Goal: Task Accomplishment & Management: Manage account settings

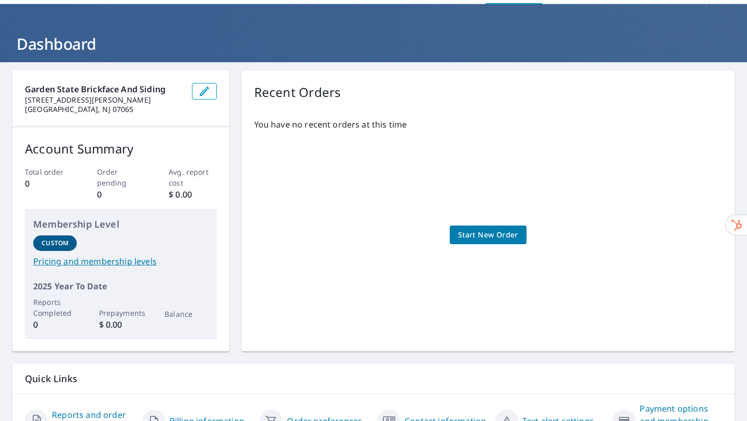
scroll to position [95, 0]
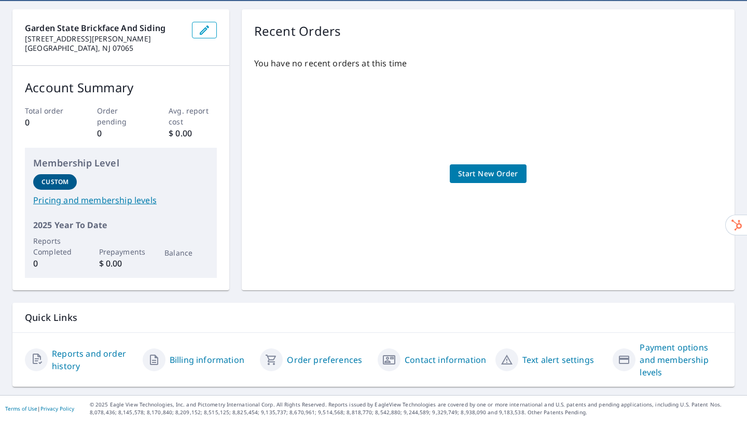
click at [205, 362] on link "Billing information" at bounding box center [207, 360] width 75 height 12
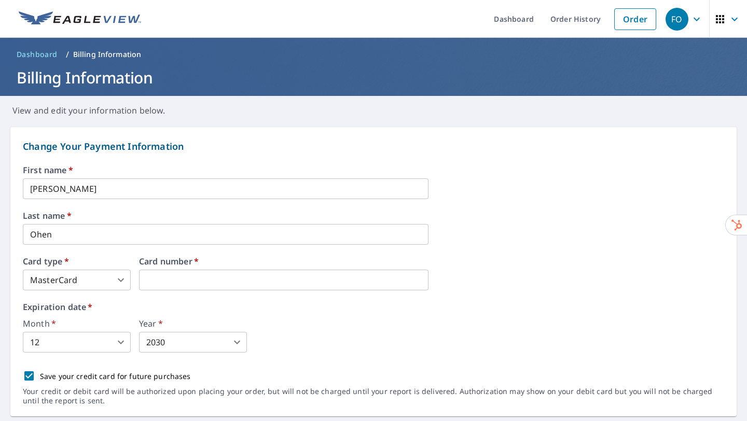
click at [690, 16] on icon "button" at bounding box center [696, 19] width 12 height 12
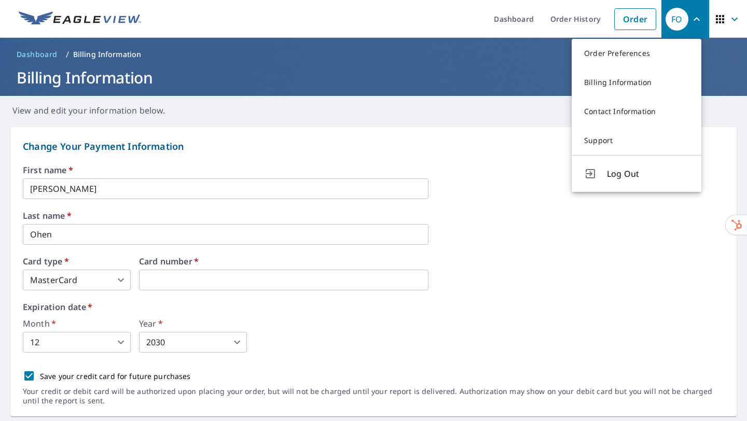
click at [248, 293] on div "First name   * Frederick ​ Last name   * Ohen ​ Card type   * MasterCard 3 ​ Ca…" at bounding box center [373, 291] width 701 height 250
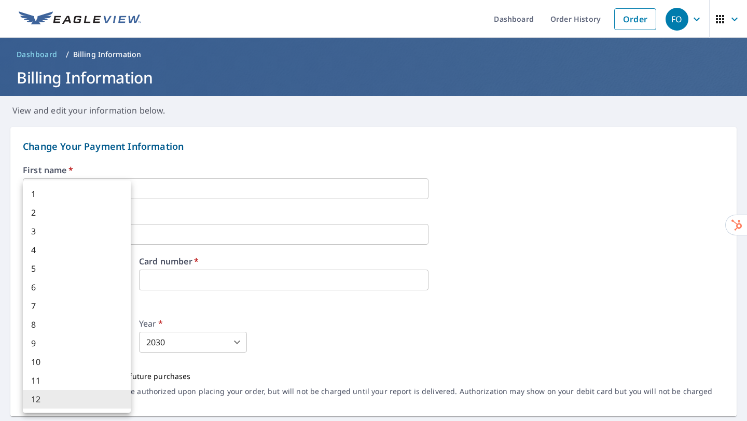
click at [117, 342] on body "FO FO Dashboard Order History Order FO Dashboard / Billing Information Billing …" at bounding box center [373, 210] width 747 height 421
click at [98, 224] on li "3" at bounding box center [77, 231] width 108 height 19
type input "3"
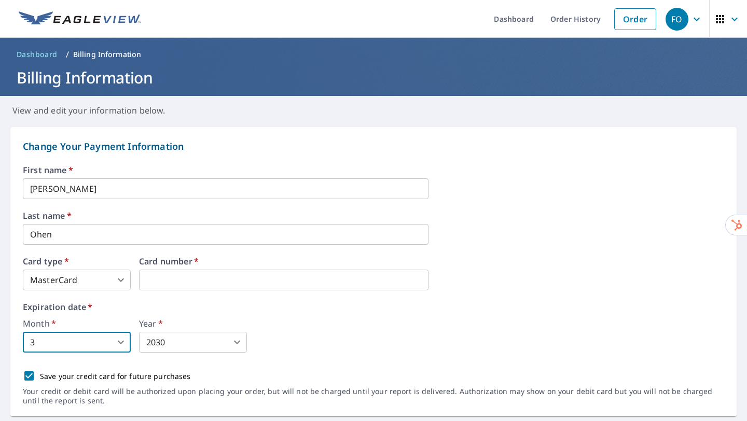
click at [230, 347] on body "FO FO Dashboard Order History Order FO Dashboard / Billing Information Billing …" at bounding box center [373, 210] width 747 height 421
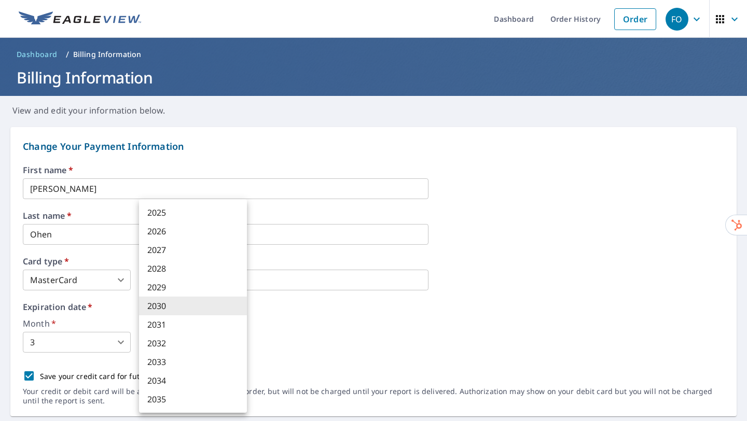
click at [175, 322] on li "2031" at bounding box center [193, 324] width 108 height 19
type input "2031"
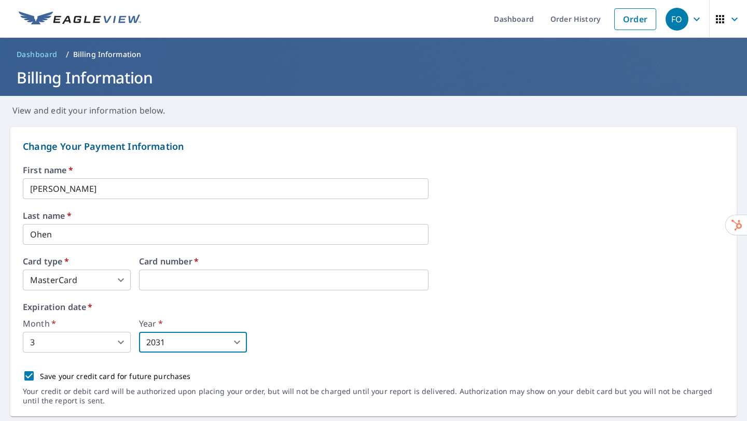
click at [330, 310] on label "Expiration date   *" at bounding box center [373, 307] width 701 height 8
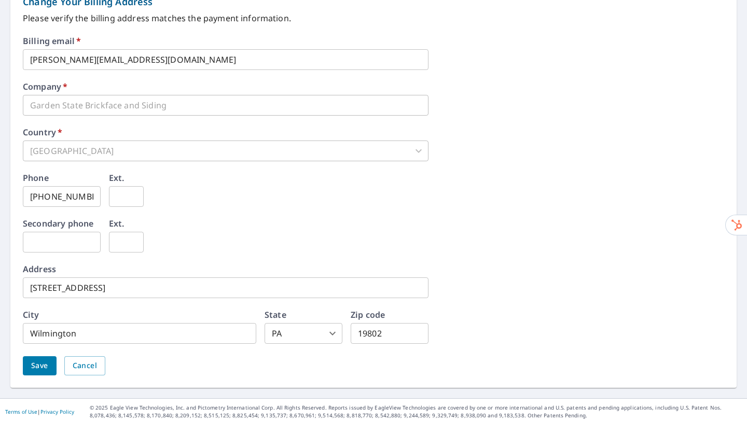
scroll to position [458, 0]
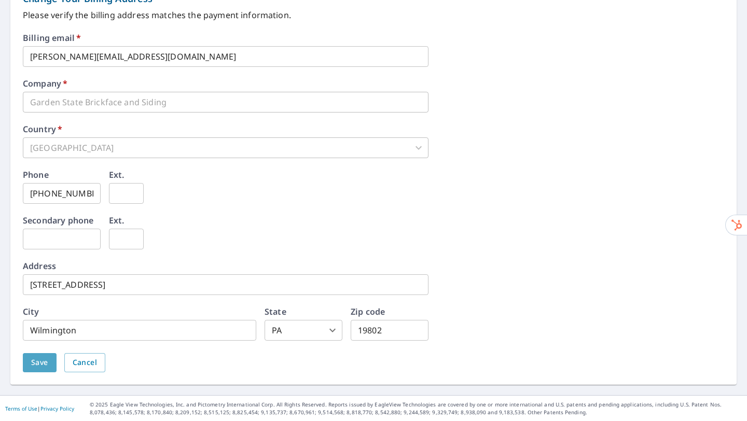
click at [35, 359] on span "Save" at bounding box center [39, 362] width 17 height 13
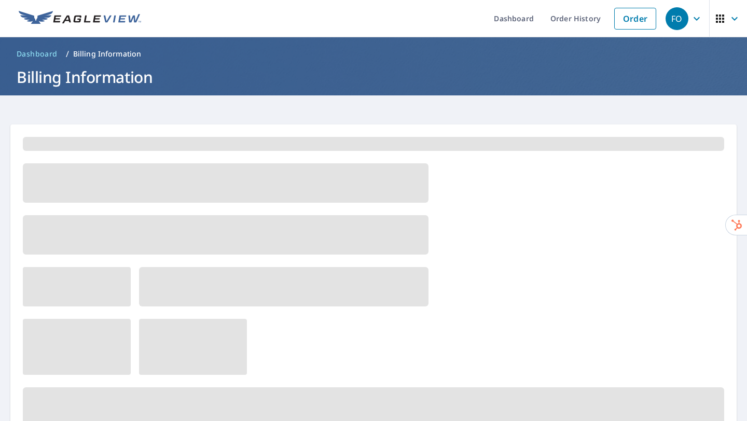
scroll to position [0, 0]
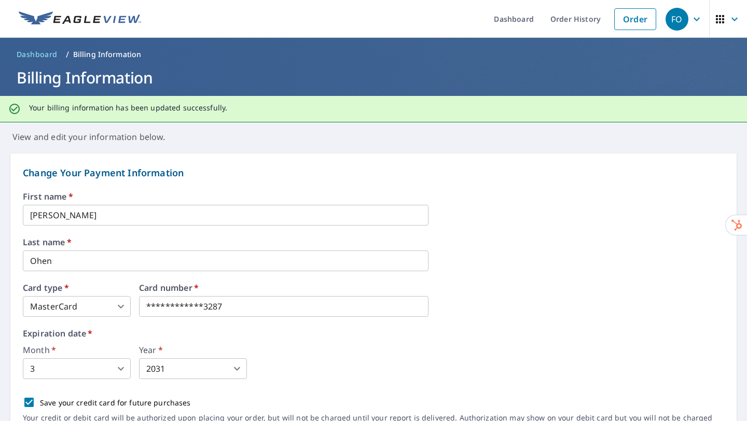
click at [690, 23] on icon "button" at bounding box center [696, 19] width 12 height 12
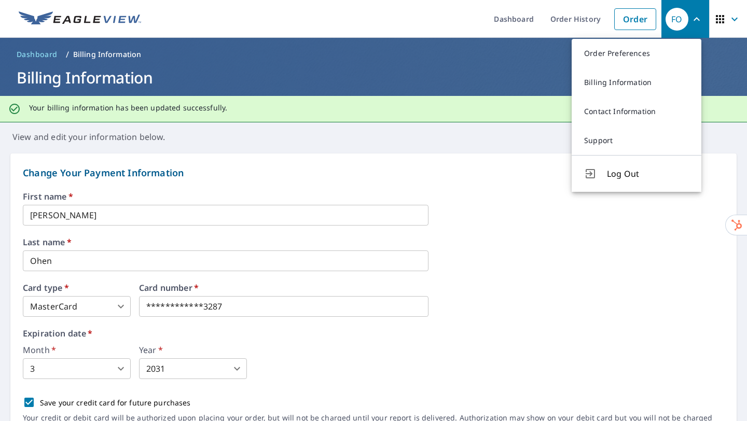
click at [729, 25] on span "button" at bounding box center [727, 19] width 29 height 25
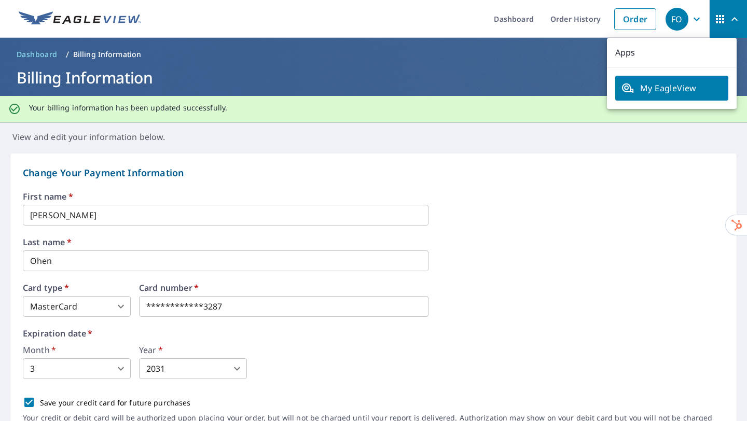
click at [693, 96] on link "My EagleView" at bounding box center [671, 88] width 113 height 25
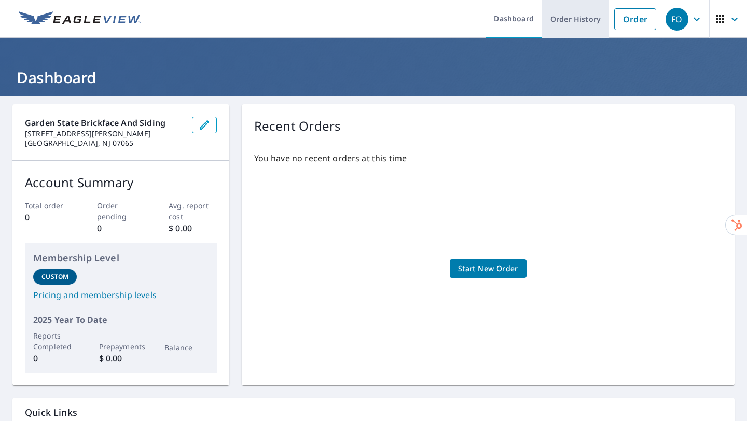
click at [578, 29] on link "Order History" at bounding box center [575, 19] width 67 height 38
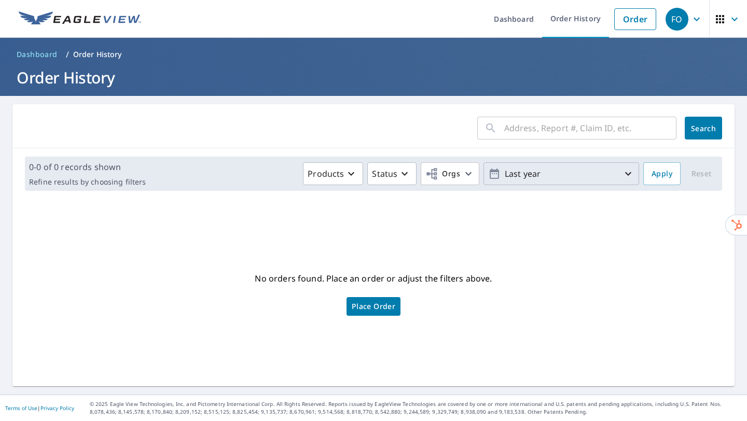
click at [613, 182] on span "Last year" at bounding box center [561, 174] width 146 height 18
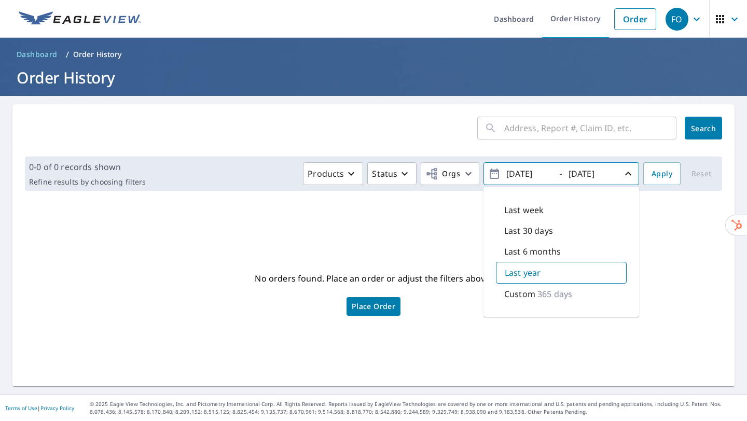
click at [550, 250] on p "Last 6 months" at bounding box center [532, 251] width 57 height 12
type input "[DATE]"
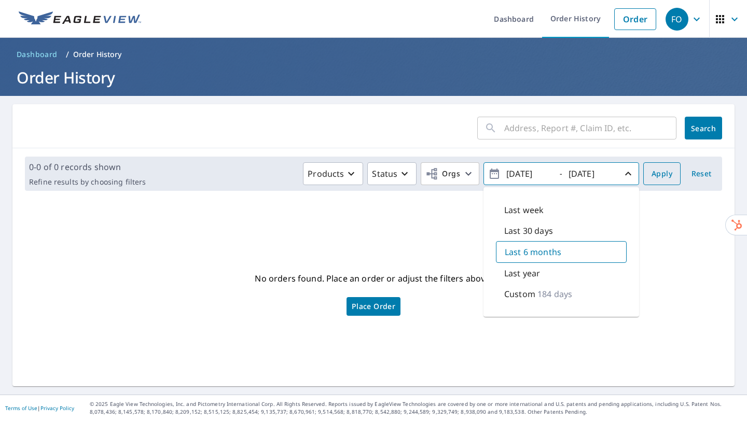
click at [660, 175] on span "Apply" at bounding box center [661, 173] width 21 height 13
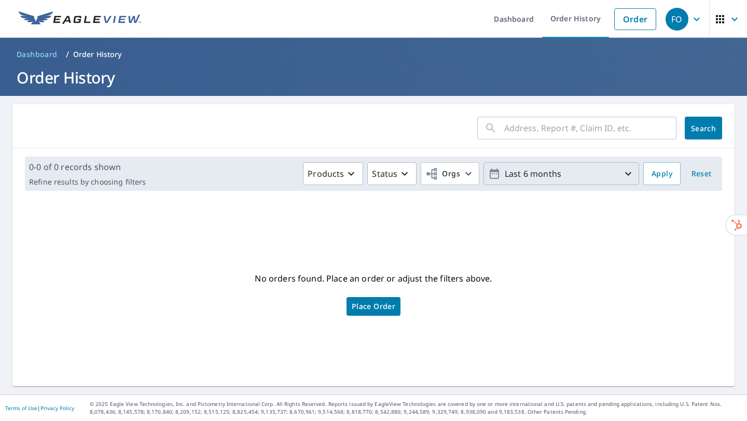
click at [623, 171] on icon "button" at bounding box center [628, 173] width 12 height 12
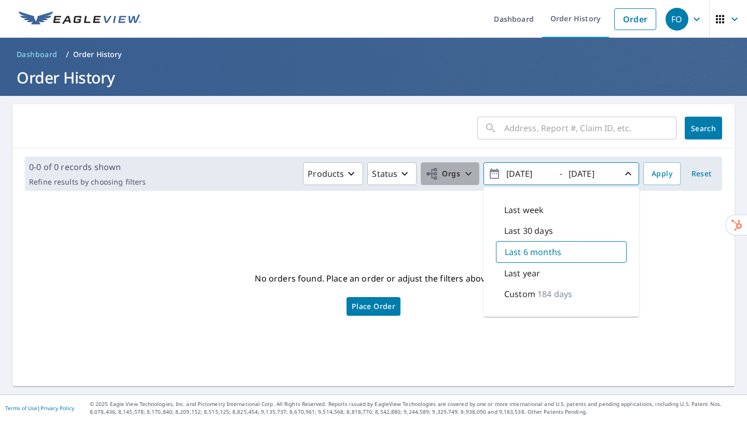
click at [462, 173] on icon "button" at bounding box center [468, 173] width 12 height 12
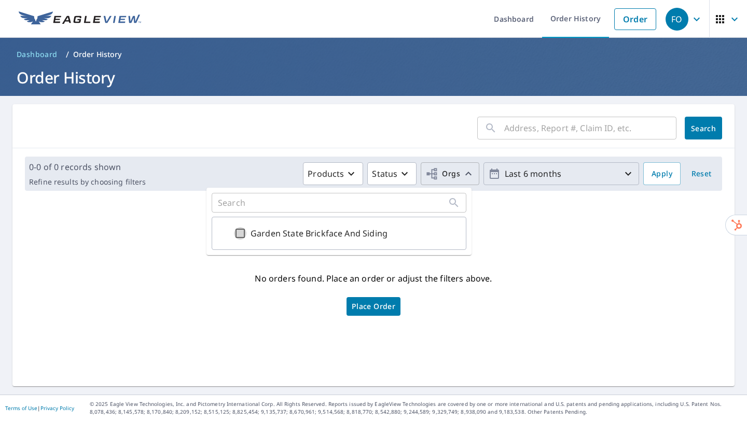
click at [245, 234] on input "Garden State Brickface And Siding" at bounding box center [240, 233] width 12 height 12
checkbox input "true"
click at [350, 129] on form "​ Search" at bounding box center [373, 128] width 697 height 23
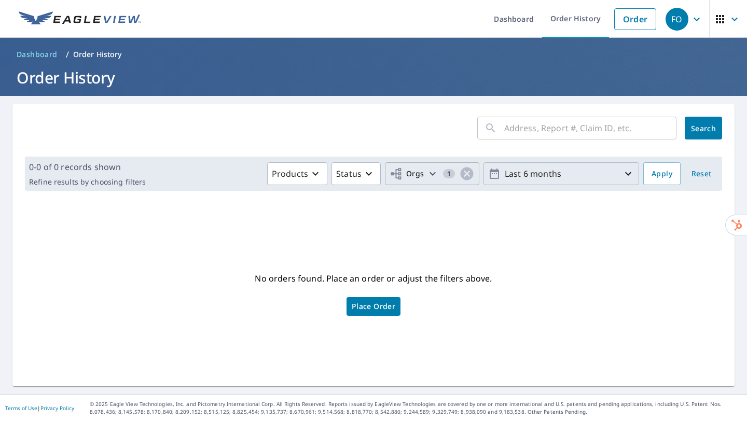
click at [701, 126] on span "Search" at bounding box center [703, 128] width 21 height 10
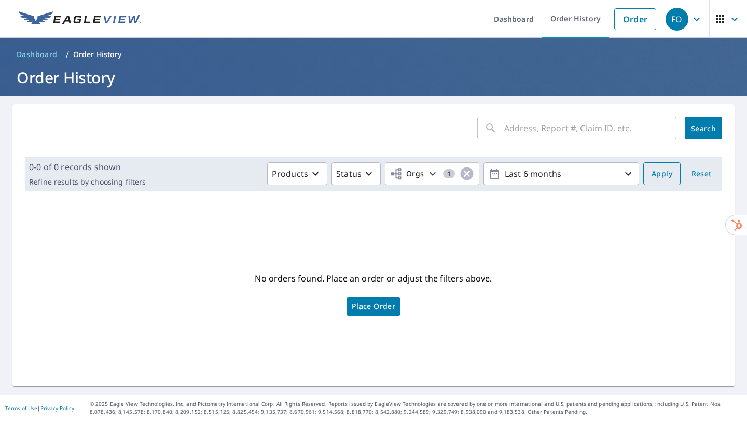
click at [655, 172] on span "Apply" at bounding box center [661, 173] width 21 height 13
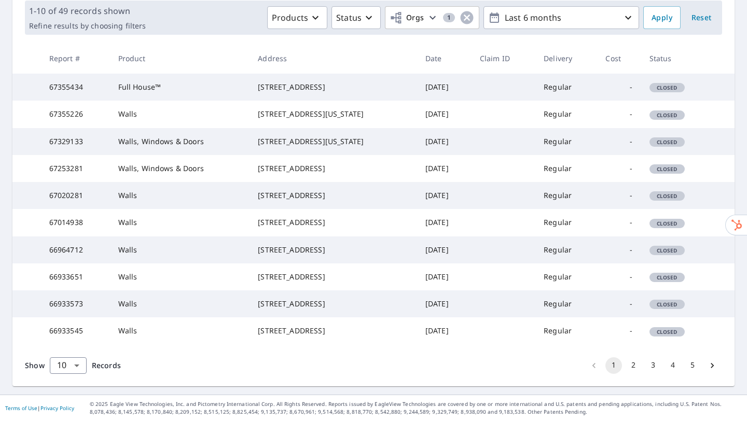
scroll to position [51, 0]
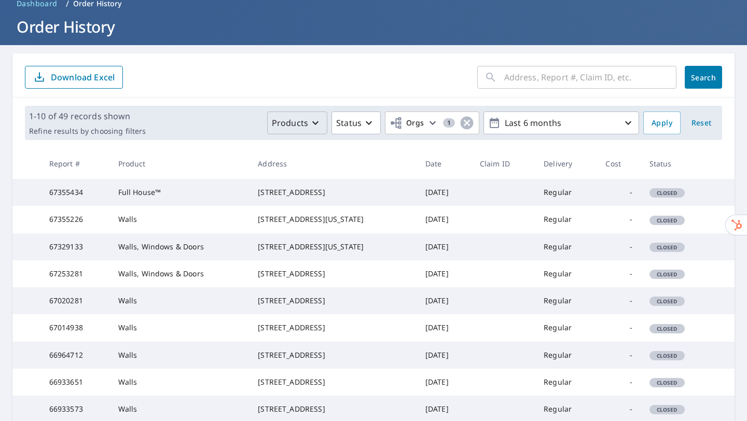
click at [315, 119] on icon "button" at bounding box center [315, 123] width 12 height 12
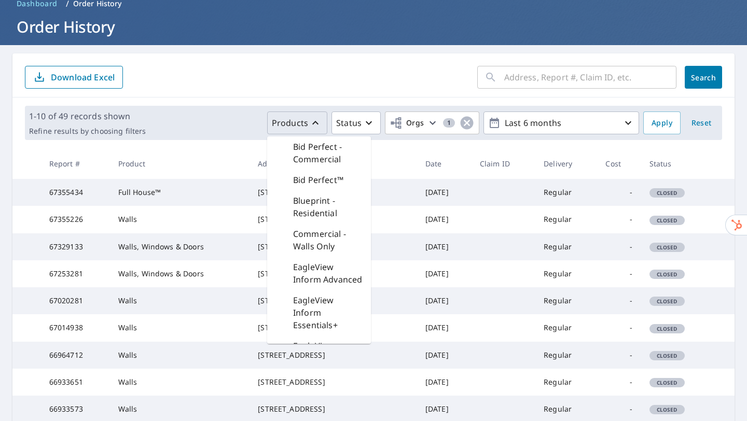
click at [369, 101] on div "1-10 of 49 records shown Refine results by choosing filters Products Bid Perfec…" at bounding box center [373, 122] width 722 height 51
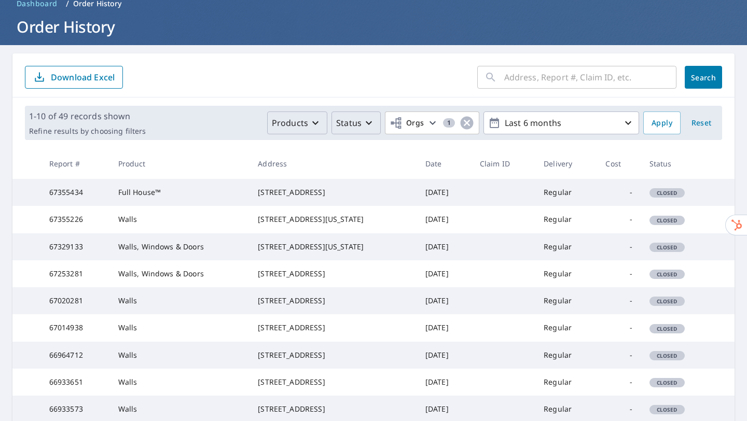
click at [365, 121] on icon "button" at bounding box center [368, 123] width 6 height 4
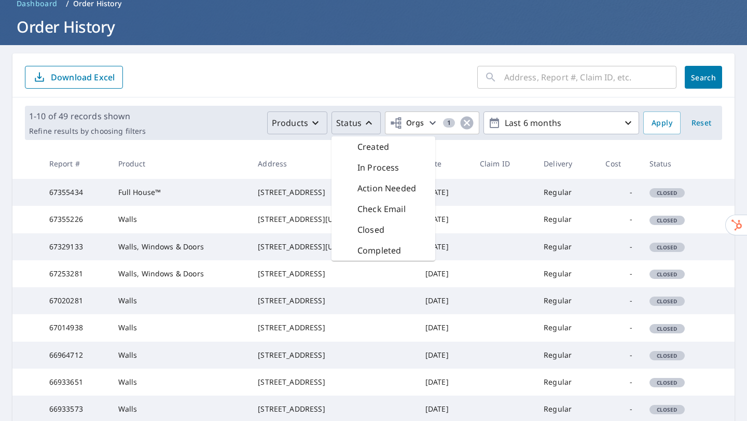
click at [384, 86] on form "​ Search Download Excel" at bounding box center [373, 77] width 697 height 23
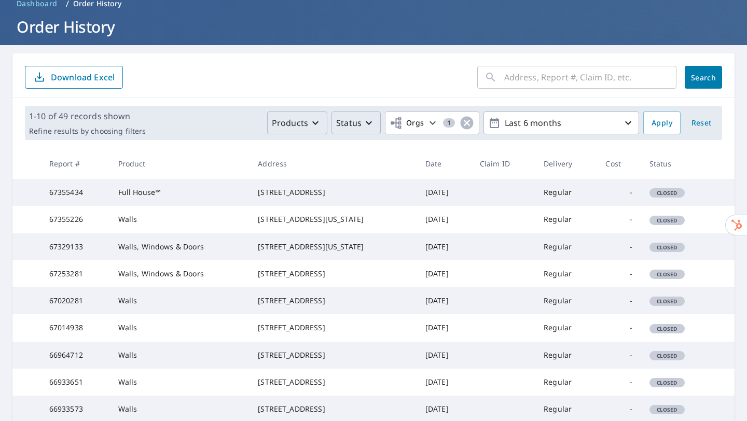
click at [239, 203] on td "Full House™" at bounding box center [180, 192] width 140 height 27
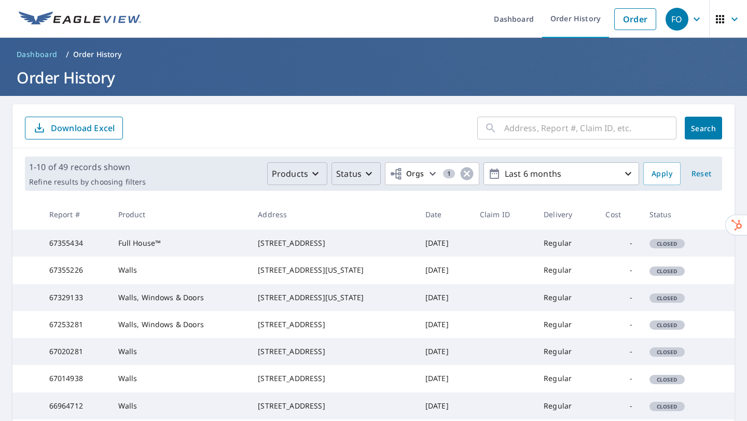
scroll to position [0, 0]
click at [57, 250] on td "67355434" at bounding box center [75, 243] width 69 height 27
click at [134, 249] on td "Full House™" at bounding box center [180, 243] width 140 height 27
click at [361, 257] on td "[STREET_ADDRESS]" at bounding box center [332, 243] width 167 height 27
click at [631, 257] on td "-" at bounding box center [619, 243] width 44 height 27
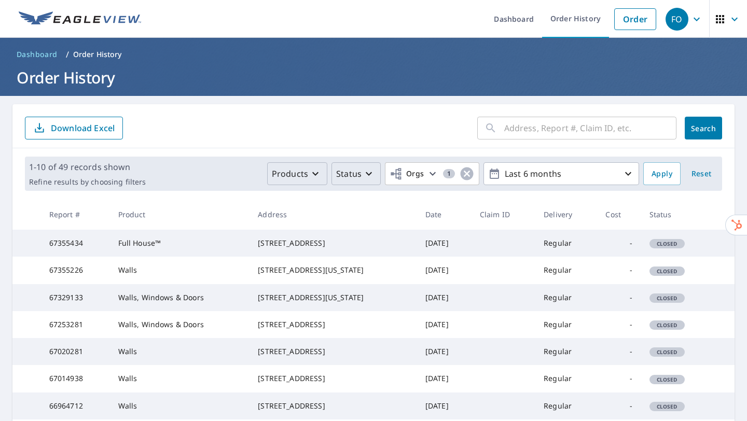
click at [674, 255] on td "Closed" at bounding box center [676, 243] width 71 height 27
click at [691, 16] on icon "button" at bounding box center [696, 19] width 12 height 12
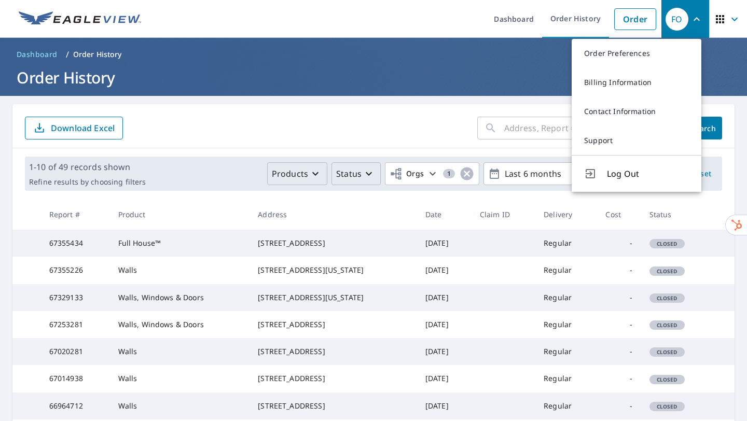
click at [728, 16] on icon "button" at bounding box center [734, 19] width 12 height 12
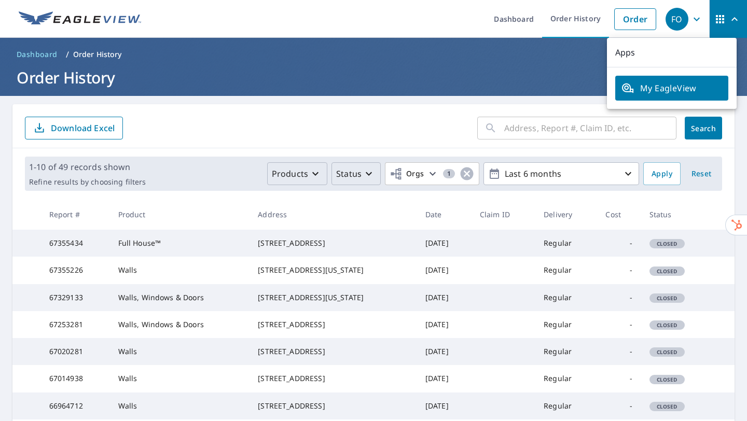
click at [76, 24] on img at bounding box center [80, 19] width 122 height 16
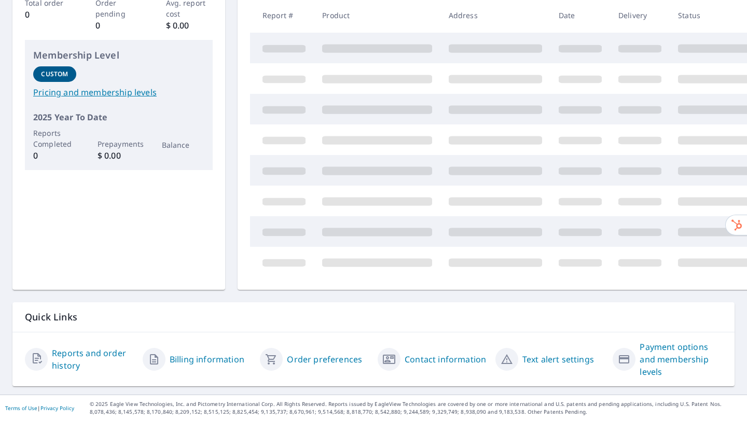
scroll to position [95, 0]
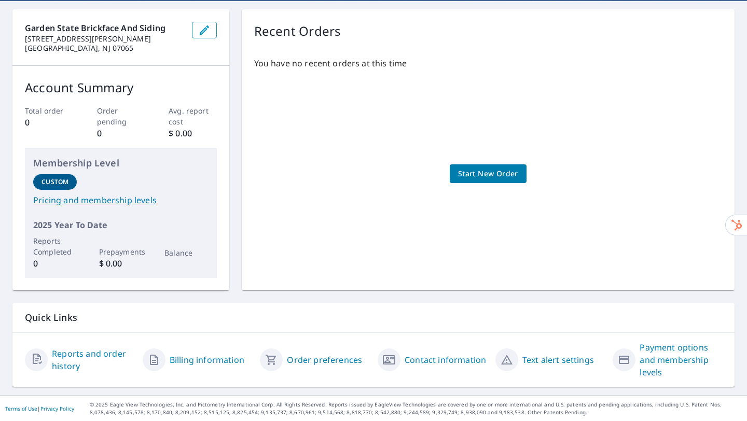
click at [688, 358] on link "Payment options and membership levels" at bounding box center [680, 359] width 82 height 37
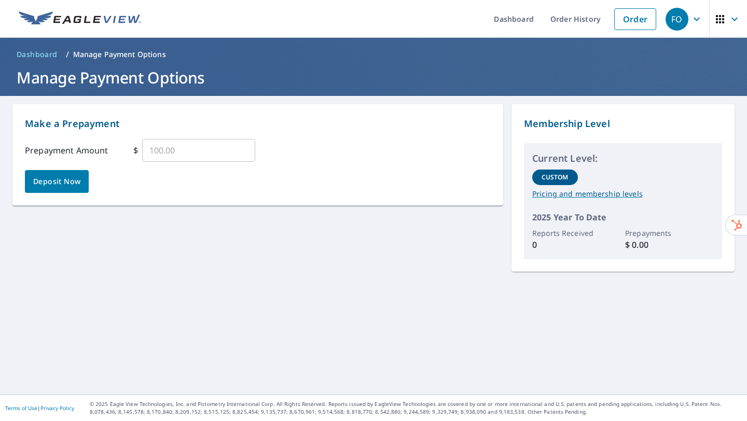
click at [38, 54] on span "Dashboard" at bounding box center [37, 54] width 41 height 10
